Goal: Information Seeking & Learning: Learn about a topic

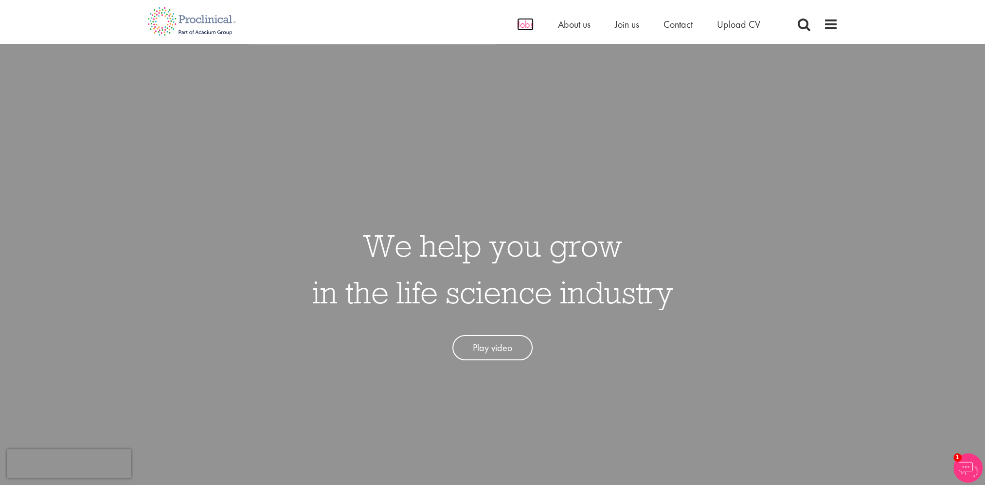
click at [523, 26] on span "Jobs" at bounding box center [525, 24] width 17 height 13
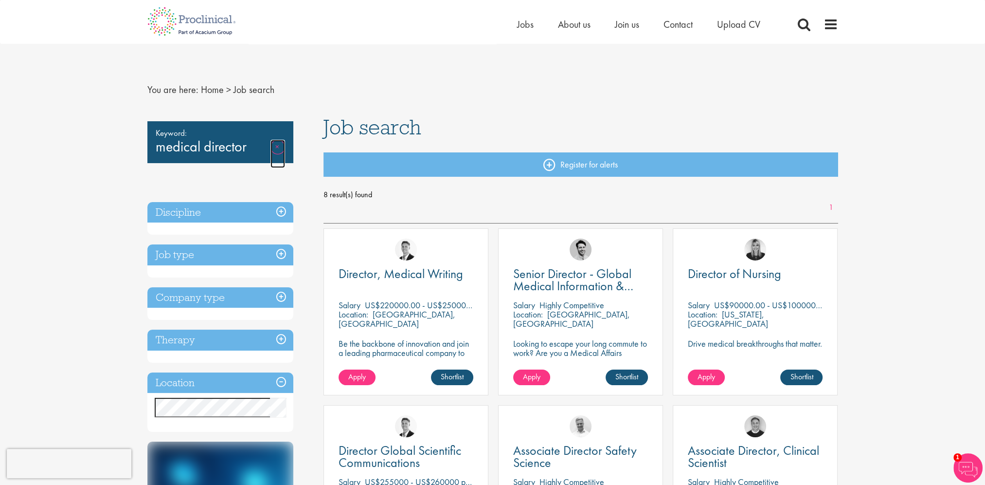
click at [278, 145] on link "Remove" at bounding box center [277, 154] width 15 height 28
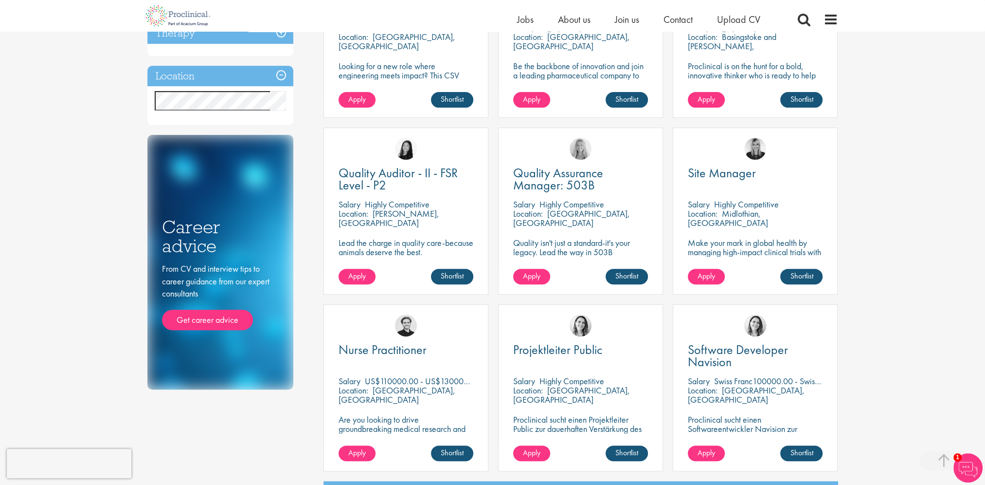
scroll to position [292, 0]
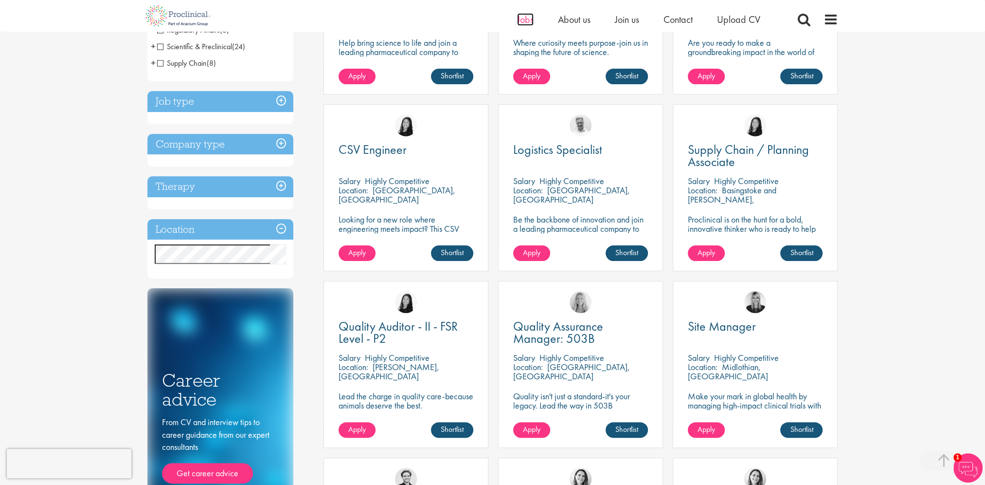
click at [520, 18] on span "Jobs" at bounding box center [525, 19] width 17 height 13
